Goal: Information Seeking & Learning: Learn about a topic

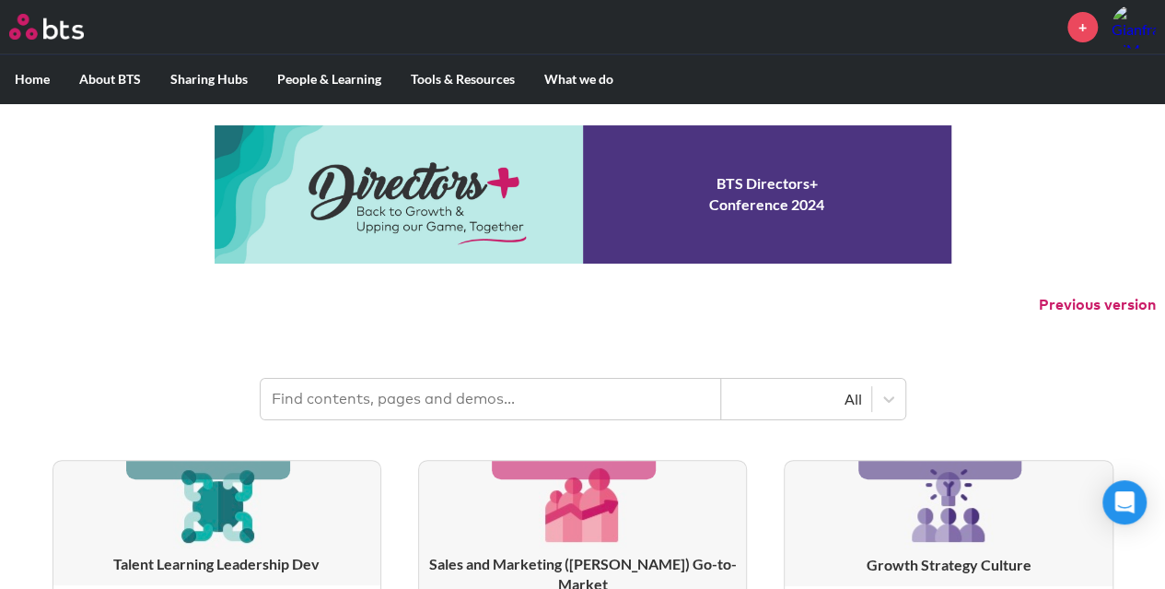
click at [444, 395] on input "text" at bounding box center [491, 399] width 461 height 41
type input "ai for teams"
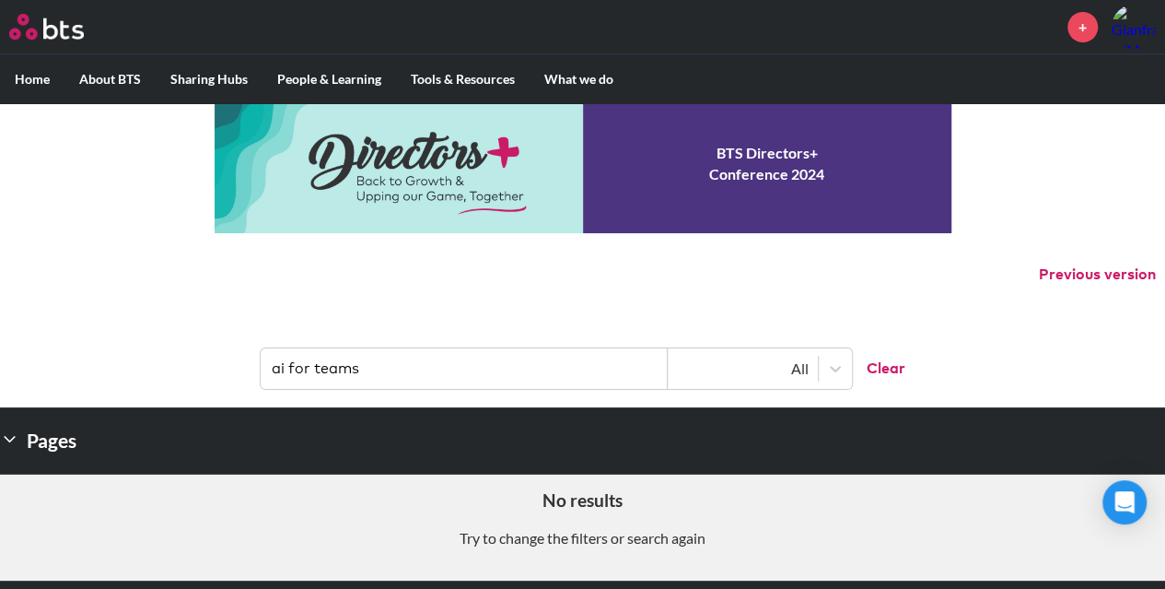
scroll to position [29, 0]
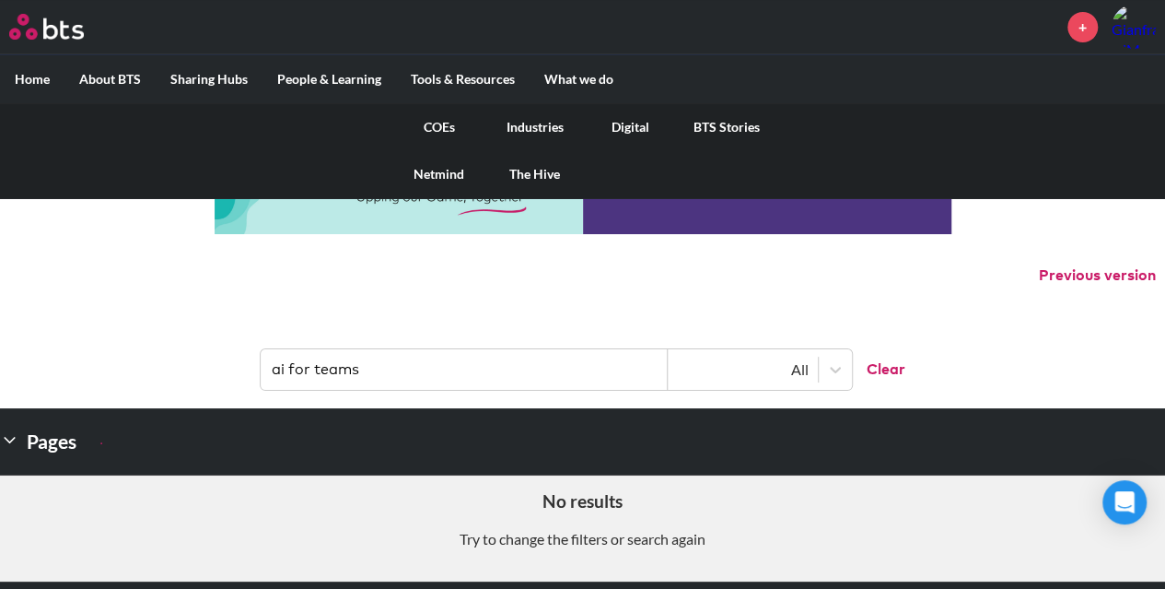
click at [453, 132] on link "COEs" at bounding box center [439, 127] width 96 height 48
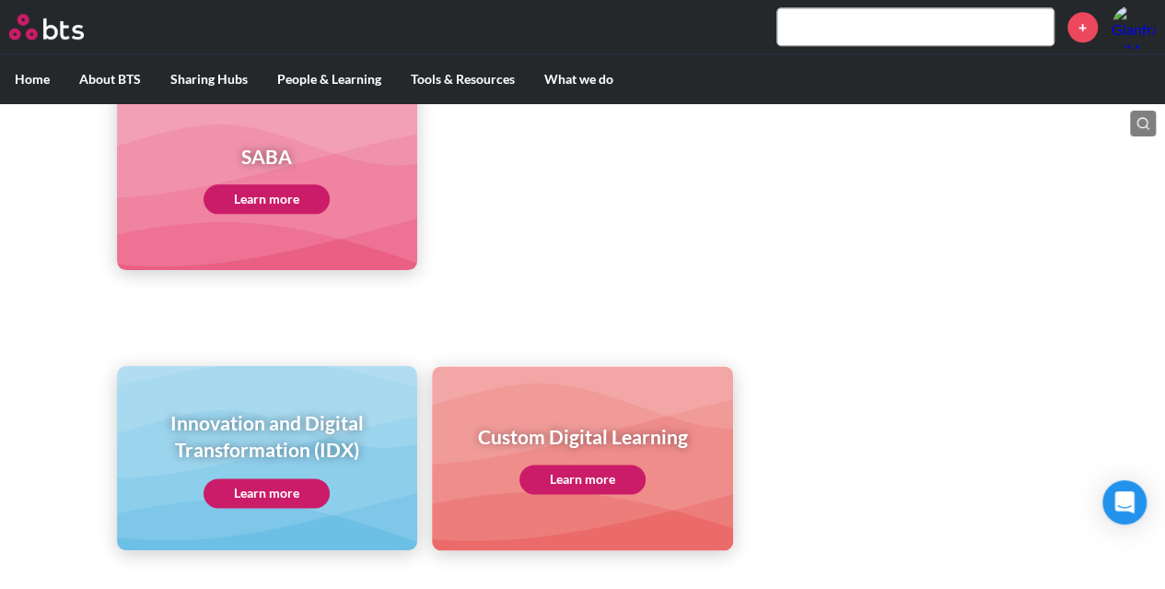
scroll to position [1035, 0]
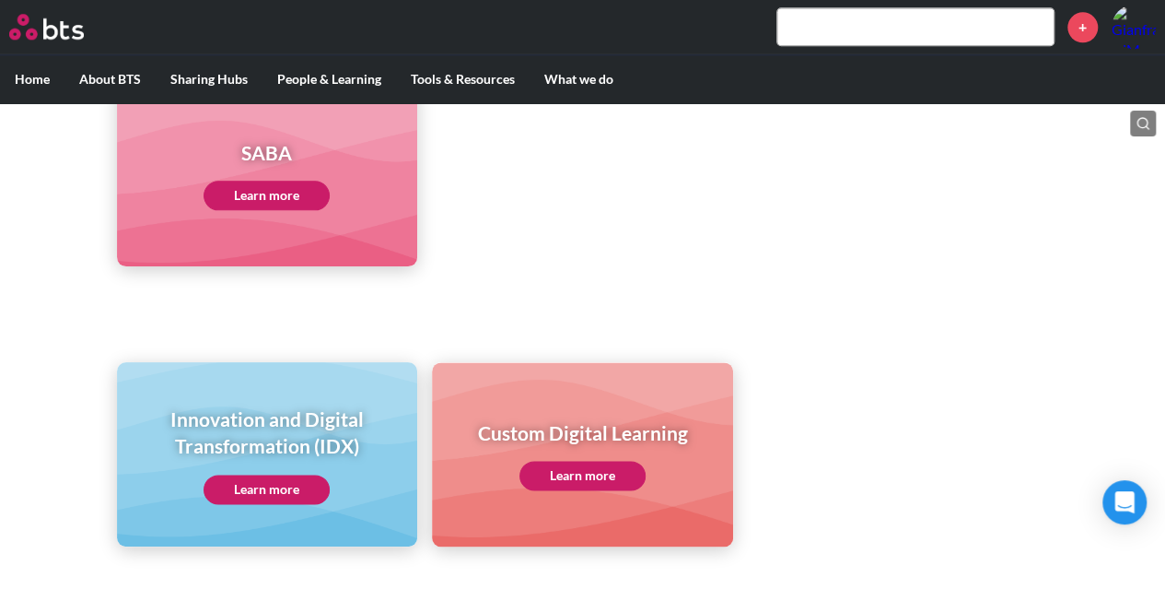
click at [281, 481] on link "Learn more" at bounding box center [267, 488] width 126 height 29
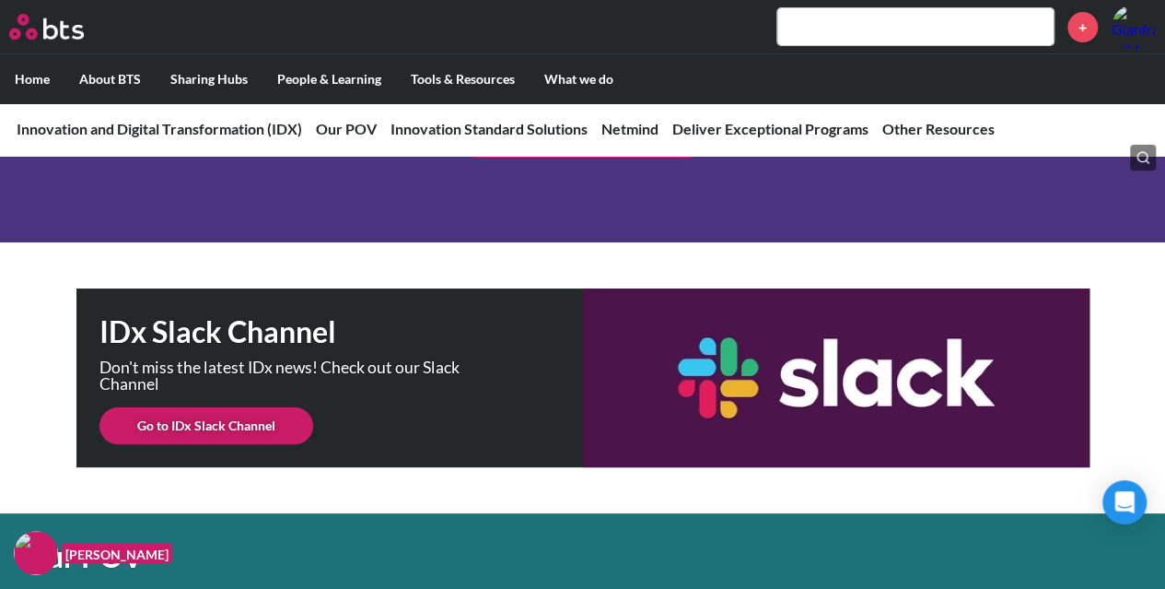
scroll to position [266, 0]
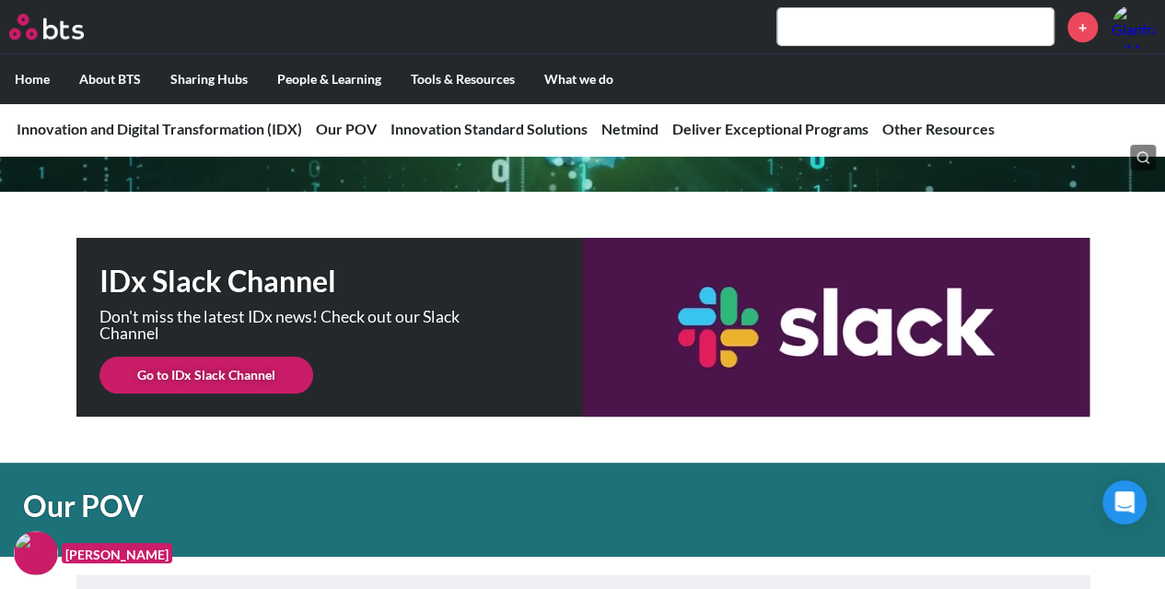
click at [251, 384] on link "Go to IDx Slack Channel" at bounding box center [206, 374] width 214 height 37
